Goal: Information Seeking & Learning: Learn about a topic

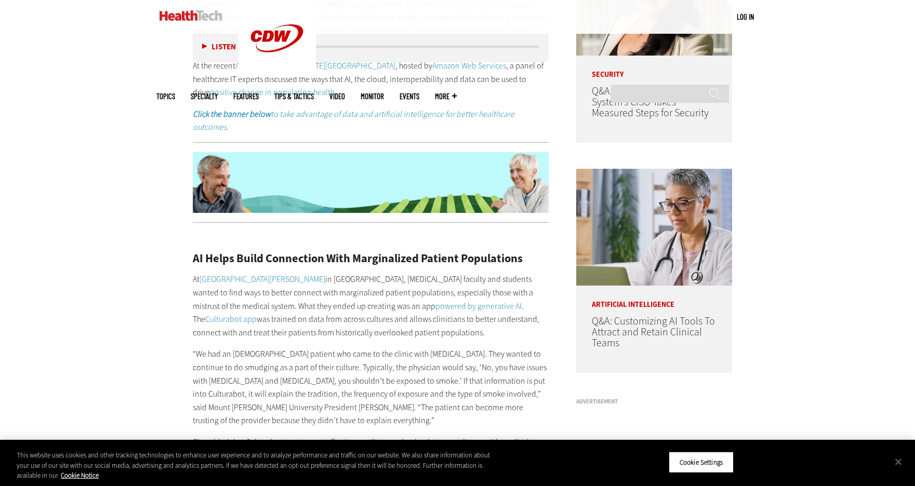
scroll to position [847, 0]
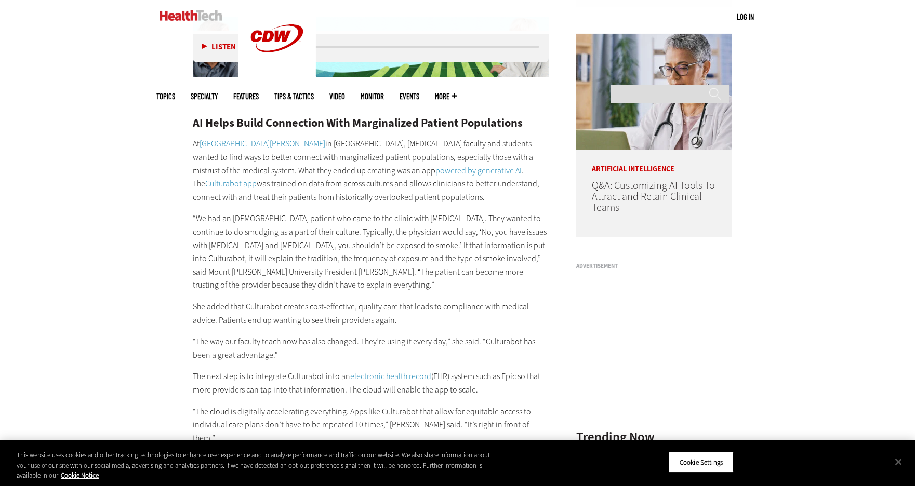
click at [436, 165] on link "powered by generative AI" at bounding box center [479, 170] width 86 height 11
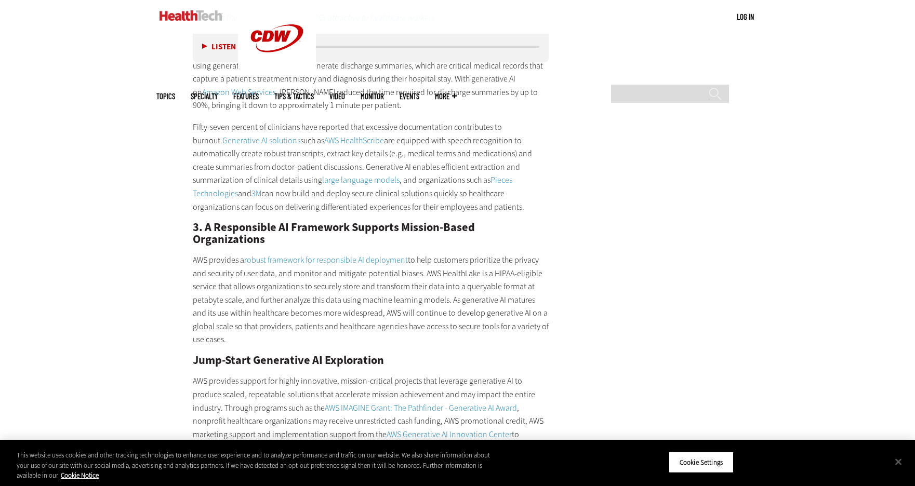
scroll to position [1756, 0]
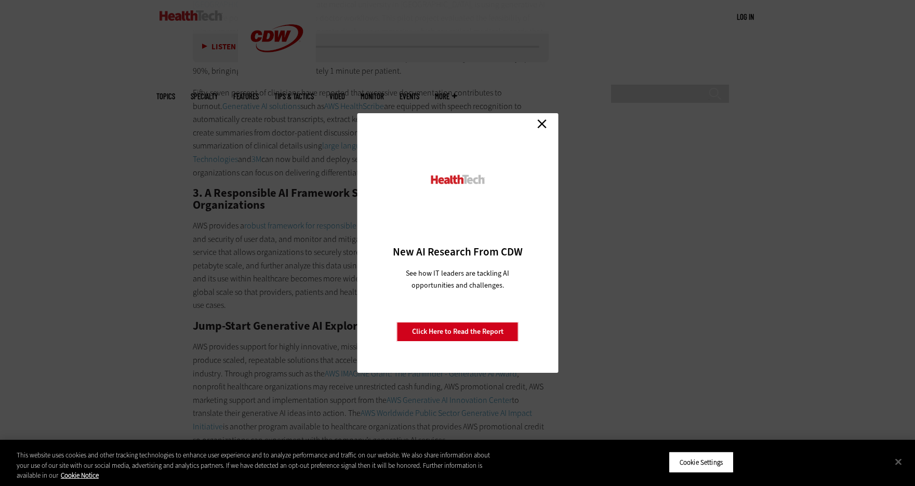
click at [543, 122] on link "Close" at bounding box center [542, 124] width 16 height 16
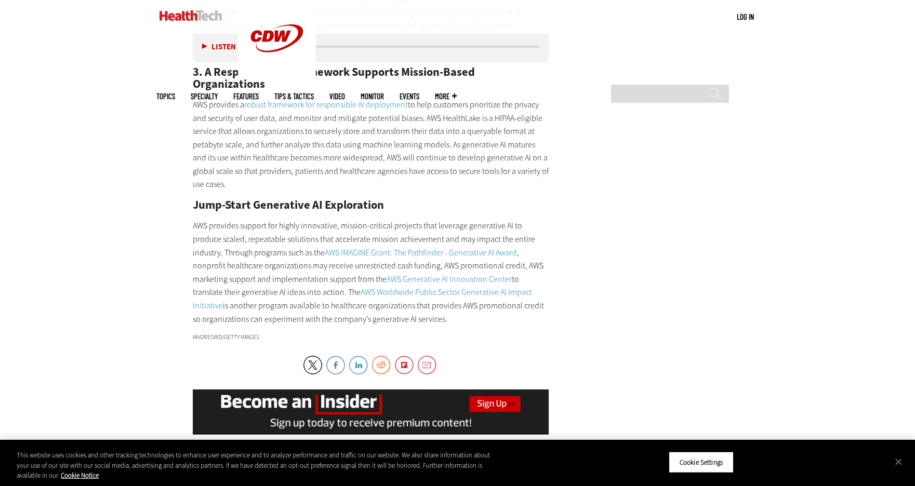
scroll to position [1879, 0]
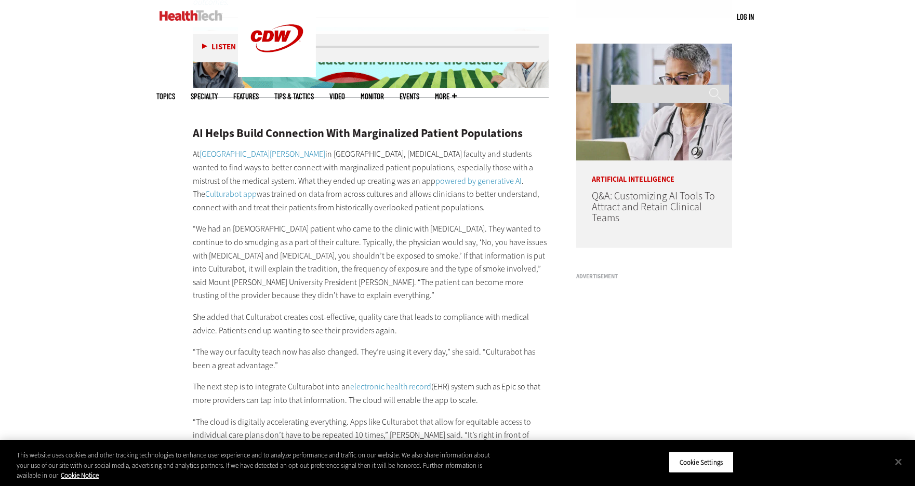
scroll to position [837, 0]
click at [257, 188] on link "Culturabot app" at bounding box center [230, 193] width 51 height 11
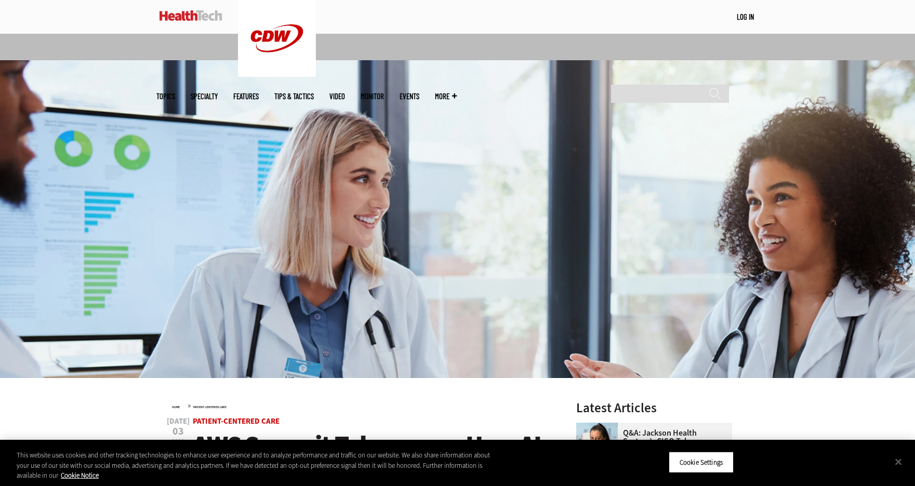
scroll to position [0, 0]
